Goal: Task Accomplishment & Management: Complete application form

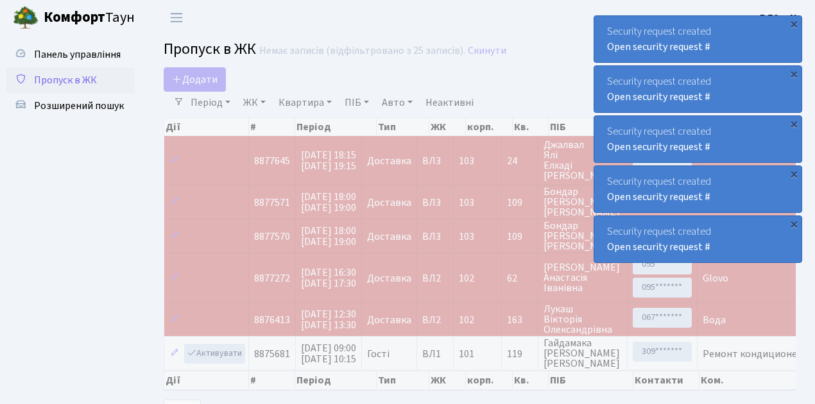
select select "25"
click at [77, 80] on span "Пропуск в ЖК" at bounding box center [65, 80] width 63 height 14
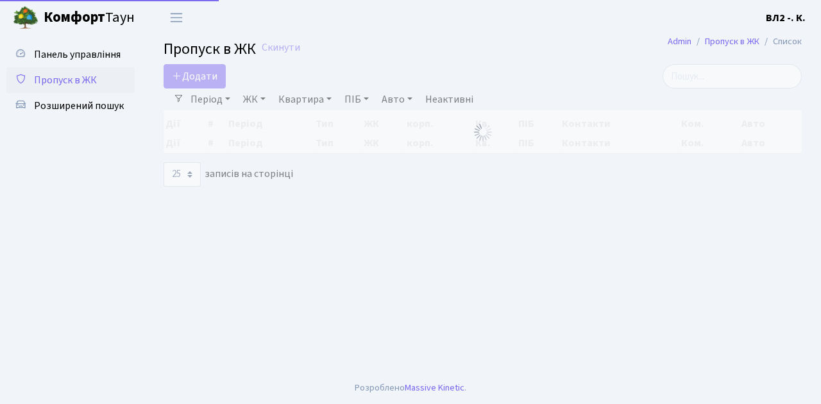
select select "25"
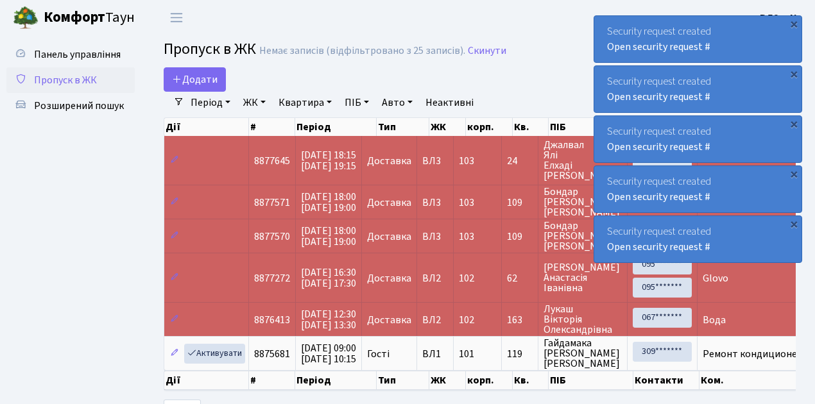
click at [76, 80] on span "Пропуск в ЖК" at bounding box center [65, 80] width 63 height 14
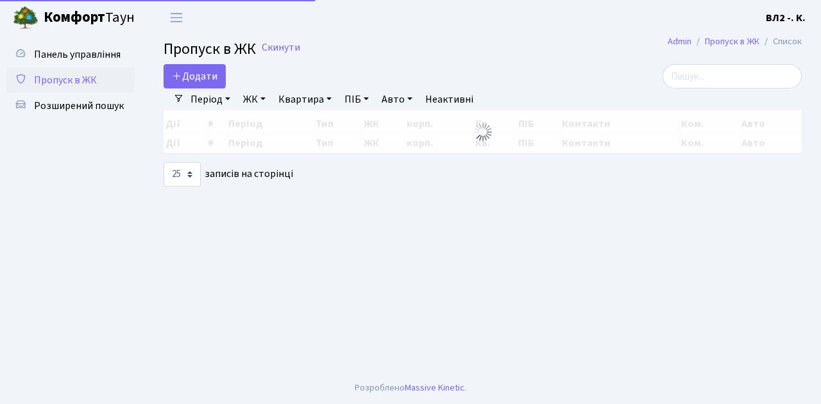
select select "25"
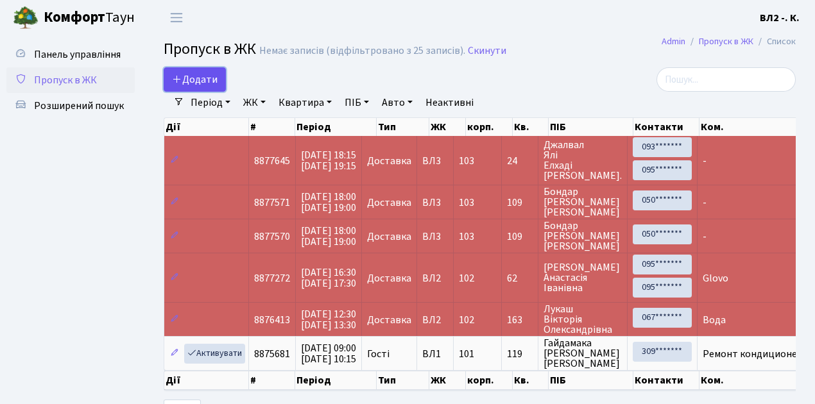
click at [204, 80] on span "Додати" at bounding box center [195, 80] width 46 height 14
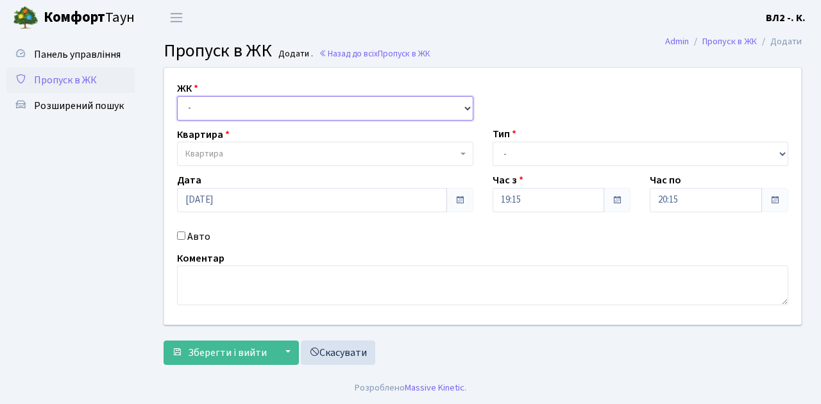
click at [207, 102] on select "- ВЛ1, Ужгородський пров., 4/1 ВЛ2, Голосіївський просп., 76 ВЛ3, пр.Голосіївсь…" at bounding box center [325, 108] width 296 height 24
select select "317"
click at [177, 96] on select "- ВЛ1, Ужгородський пров., 4/1 ВЛ2, Голосіївський просп., 76 ВЛ3, пр.Голосіївсь…" at bounding box center [325, 108] width 296 height 24
select select
click at [235, 148] on span "Квартира" at bounding box center [321, 154] width 272 height 13
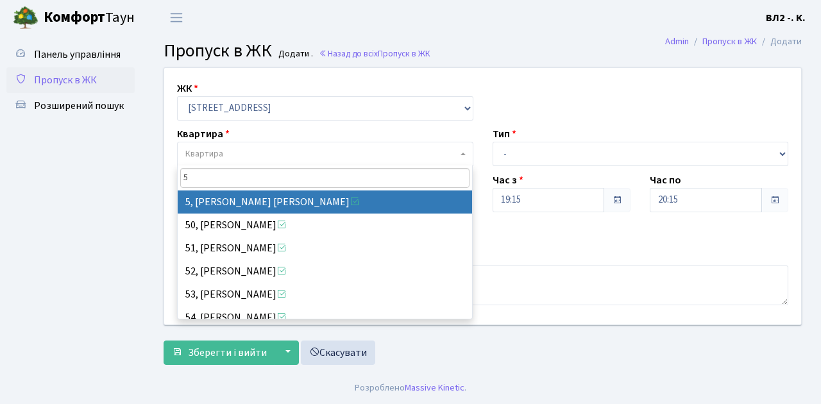
type input "5"
select select "37954"
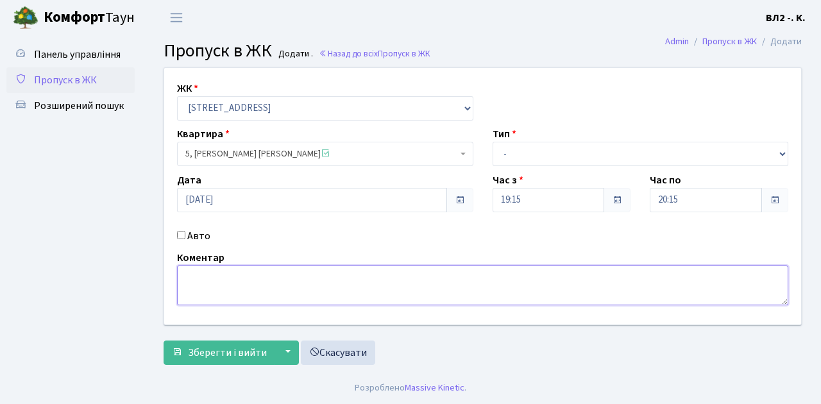
click at [225, 281] on textarea at bounding box center [482, 286] width 611 height 40
type textarea "Bolt"
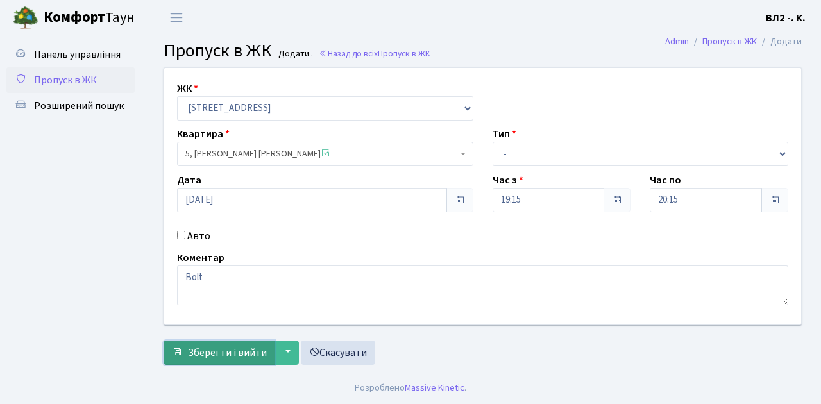
click at [232, 354] on span "Зберегти і вийти" at bounding box center [227, 353] width 79 height 14
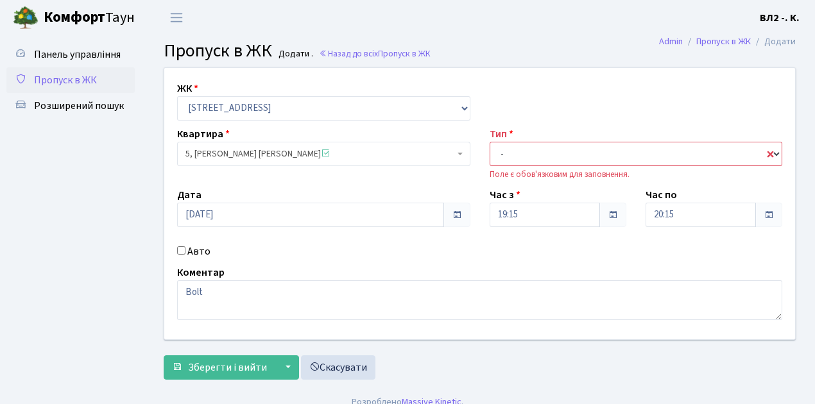
click at [531, 162] on select "- Доставка Таксі Гості Сервіс" at bounding box center [636, 154] width 293 height 24
select select "1"
click at [490, 142] on select "- Доставка Таксі Гості Сервіс" at bounding box center [636, 154] width 293 height 24
click at [218, 361] on span "Зберегти і вийти" at bounding box center [227, 368] width 79 height 14
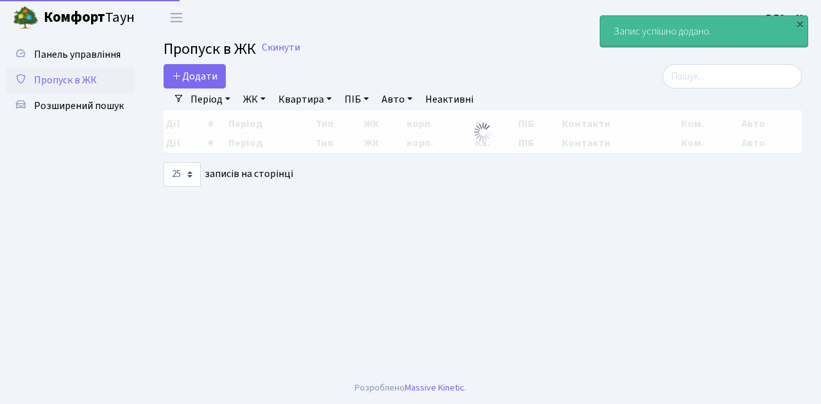
select select "25"
